Goal: Task Accomplishment & Management: Complete application form

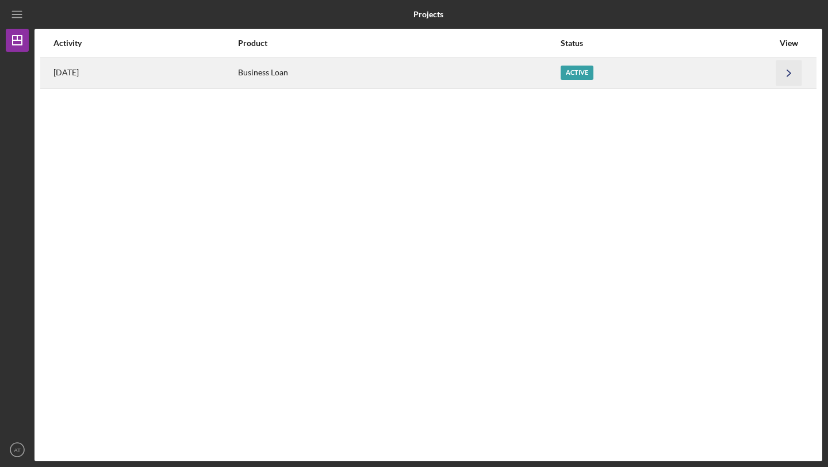
click at [390, 75] on polyline "button" at bounding box center [788, 73] width 3 height 6
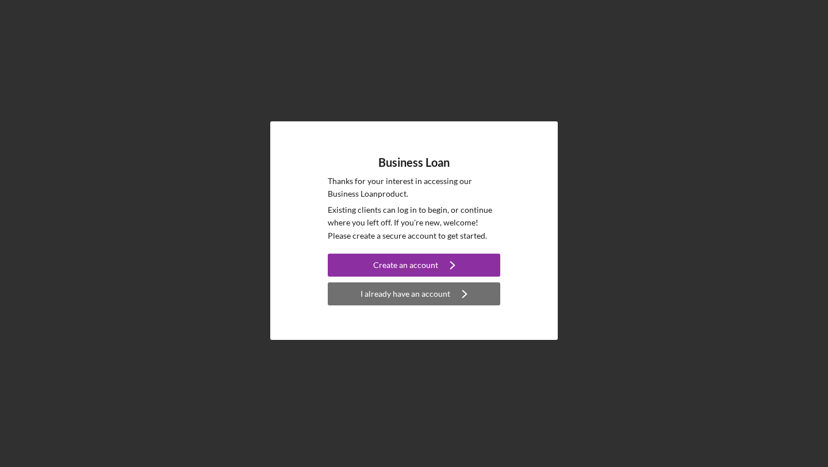
click at [364, 295] on div "I already have an account" at bounding box center [405, 293] width 90 height 23
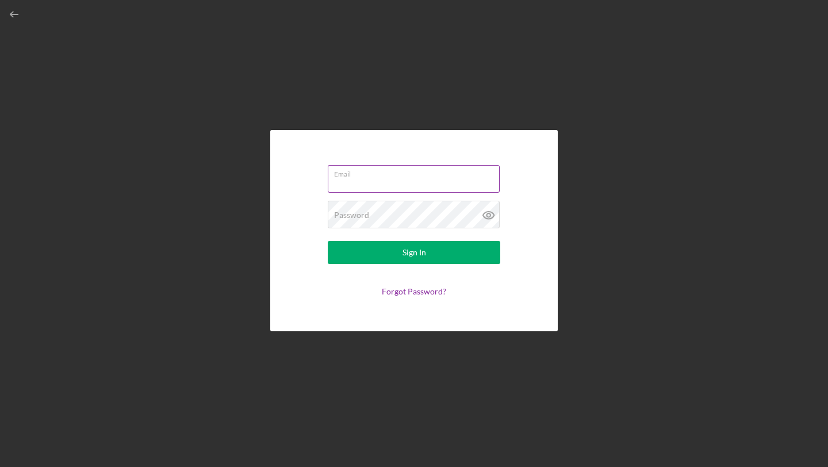
click at [386, 179] on input "Email" at bounding box center [414, 179] width 172 height 28
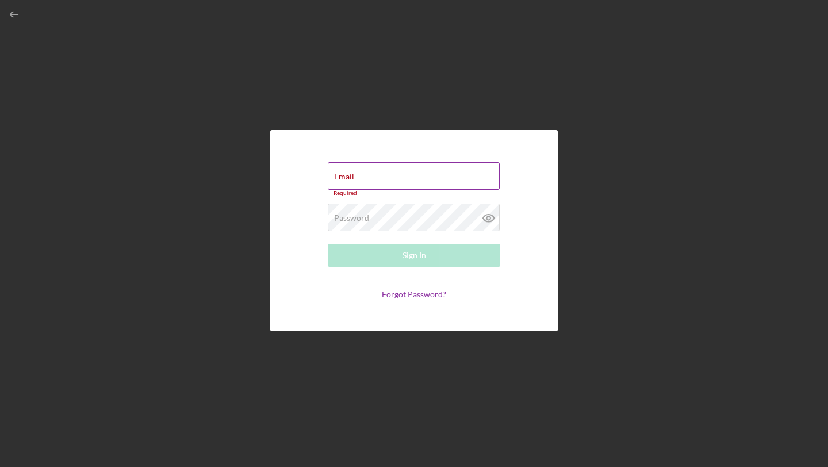
type input "assidagmawi@gmail.com"
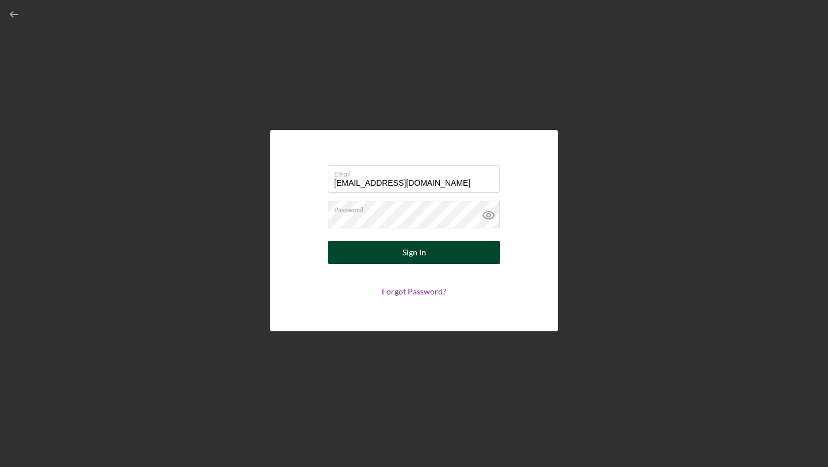
click at [421, 259] on div "Sign In" at bounding box center [414, 252] width 24 height 23
